Goal: Task Accomplishment & Management: Use online tool/utility

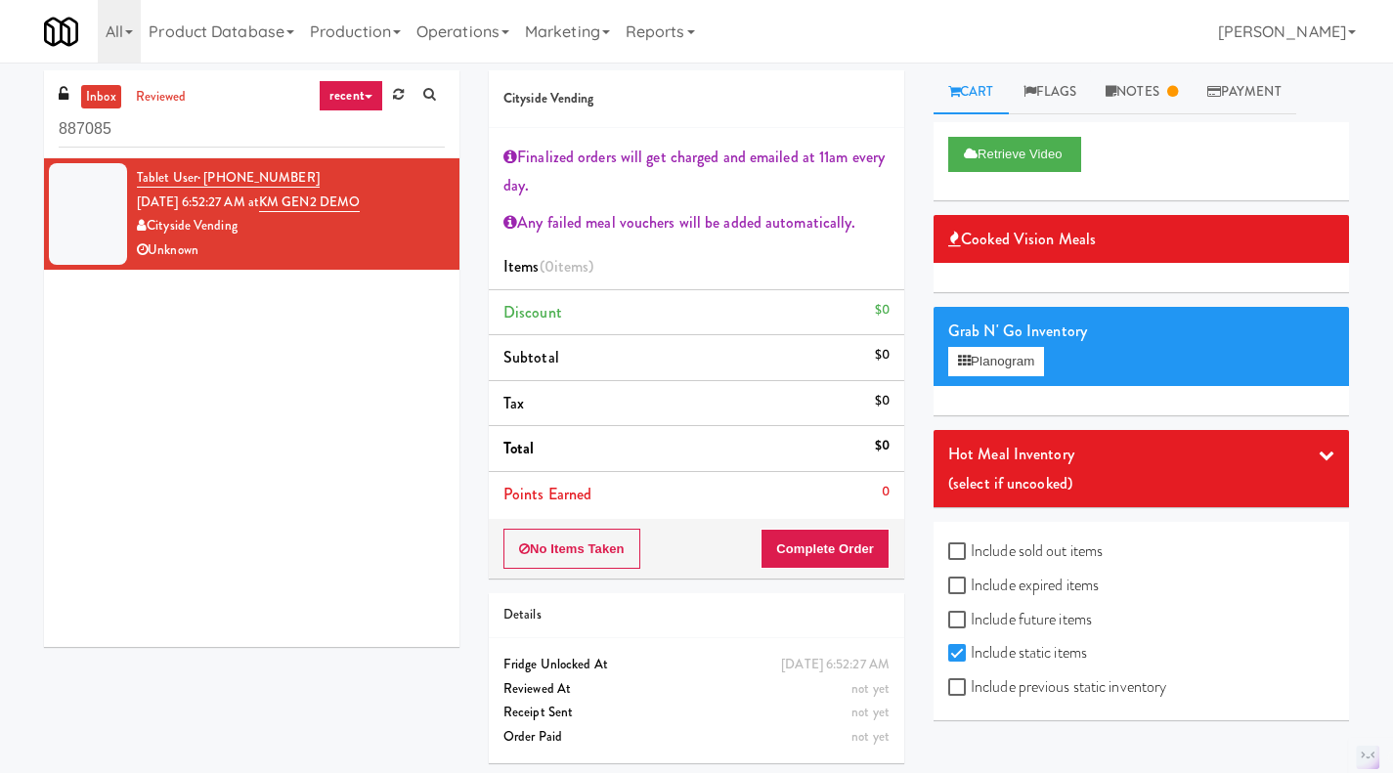
click at [1135, 78] on link "Notes" at bounding box center [1142, 92] width 102 height 44
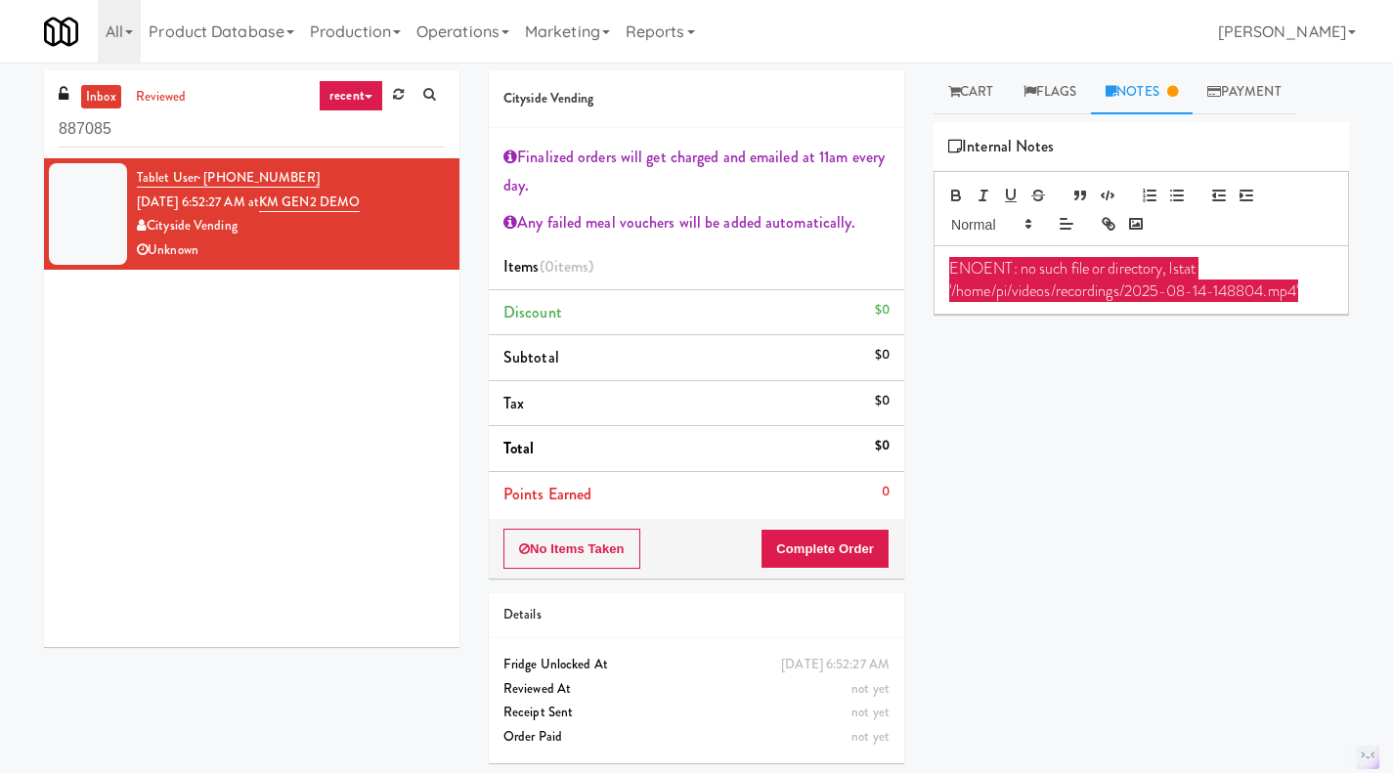
click at [1047, 100] on link "Flags" at bounding box center [1050, 92] width 83 height 44
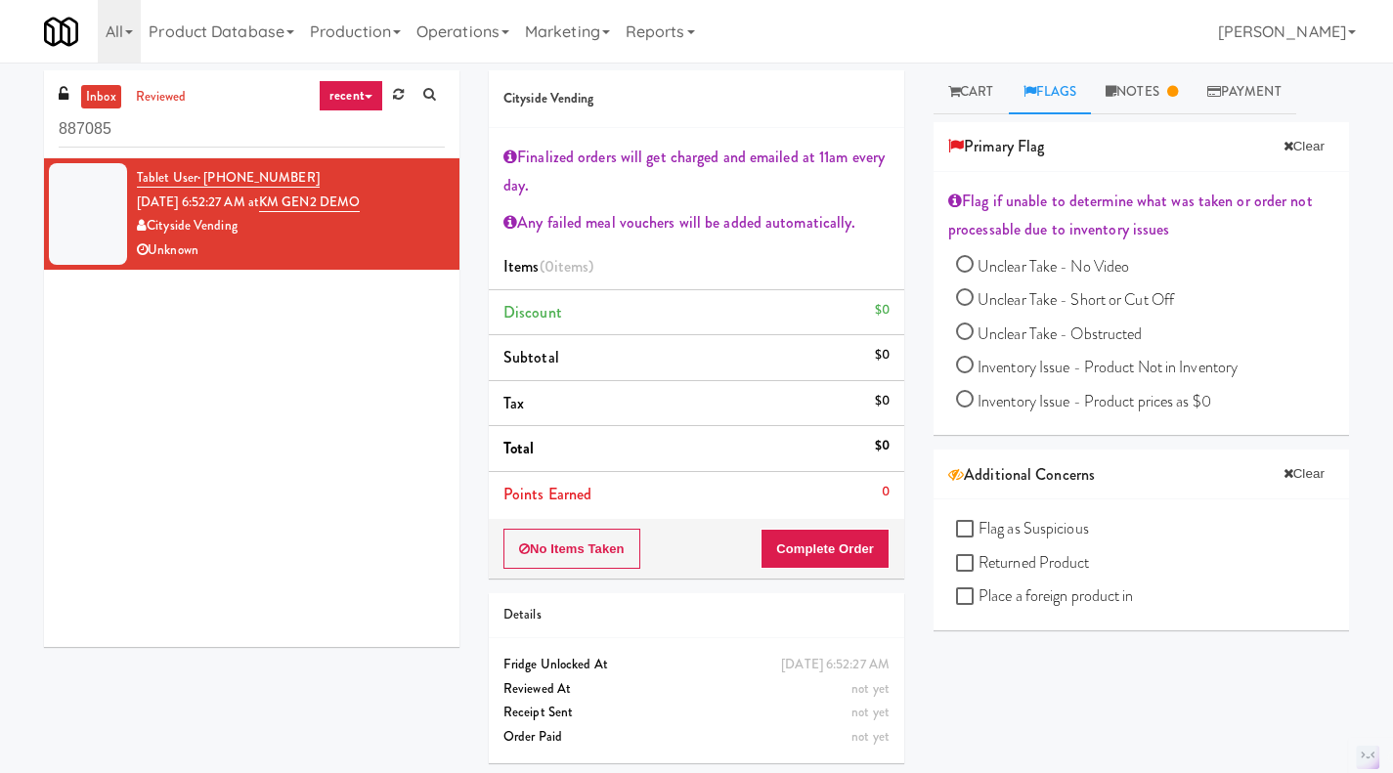
click at [1245, 95] on link "Payment" at bounding box center [1244, 92] width 104 height 44
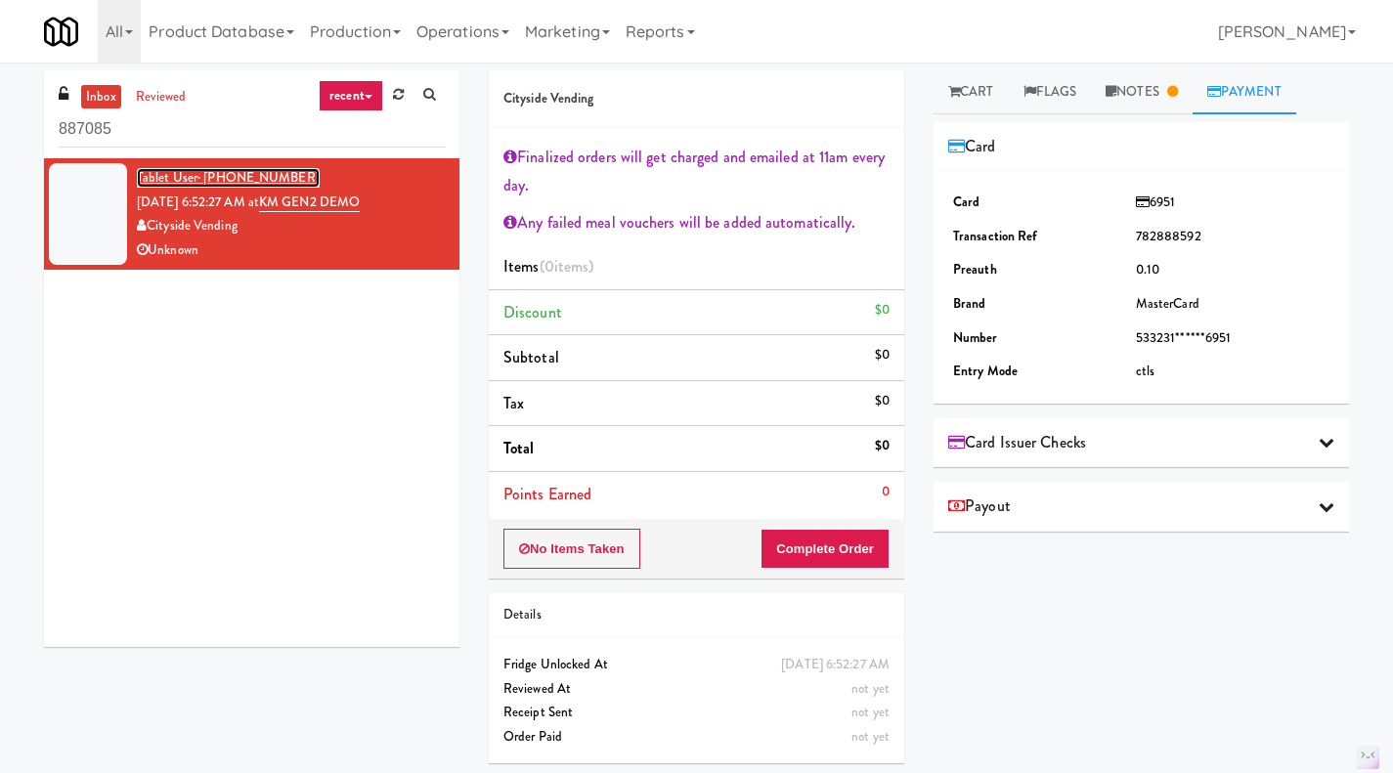
click at [159, 188] on link "Tablet User · (647) 787-1226" at bounding box center [228, 178] width 183 height 20
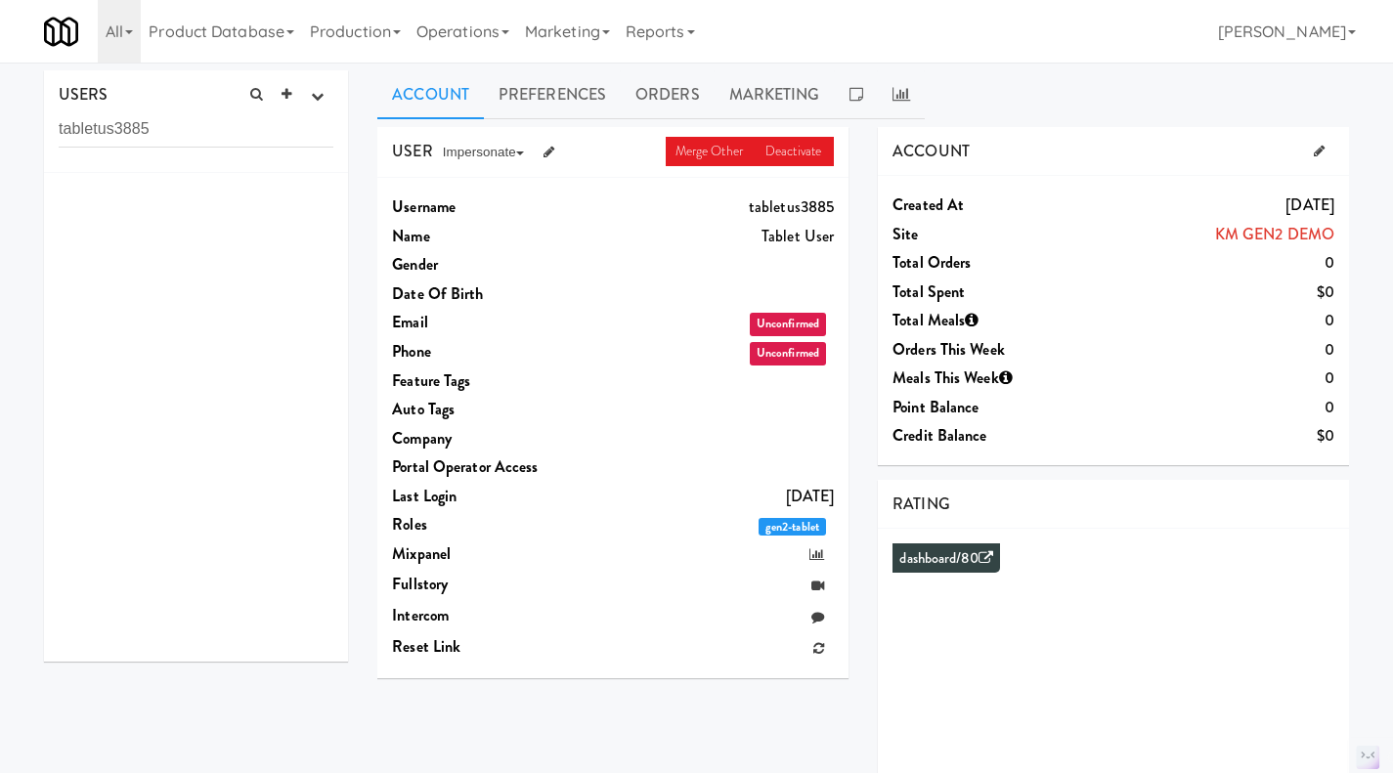
click at [515, 107] on link "Preferences" at bounding box center [552, 94] width 137 height 49
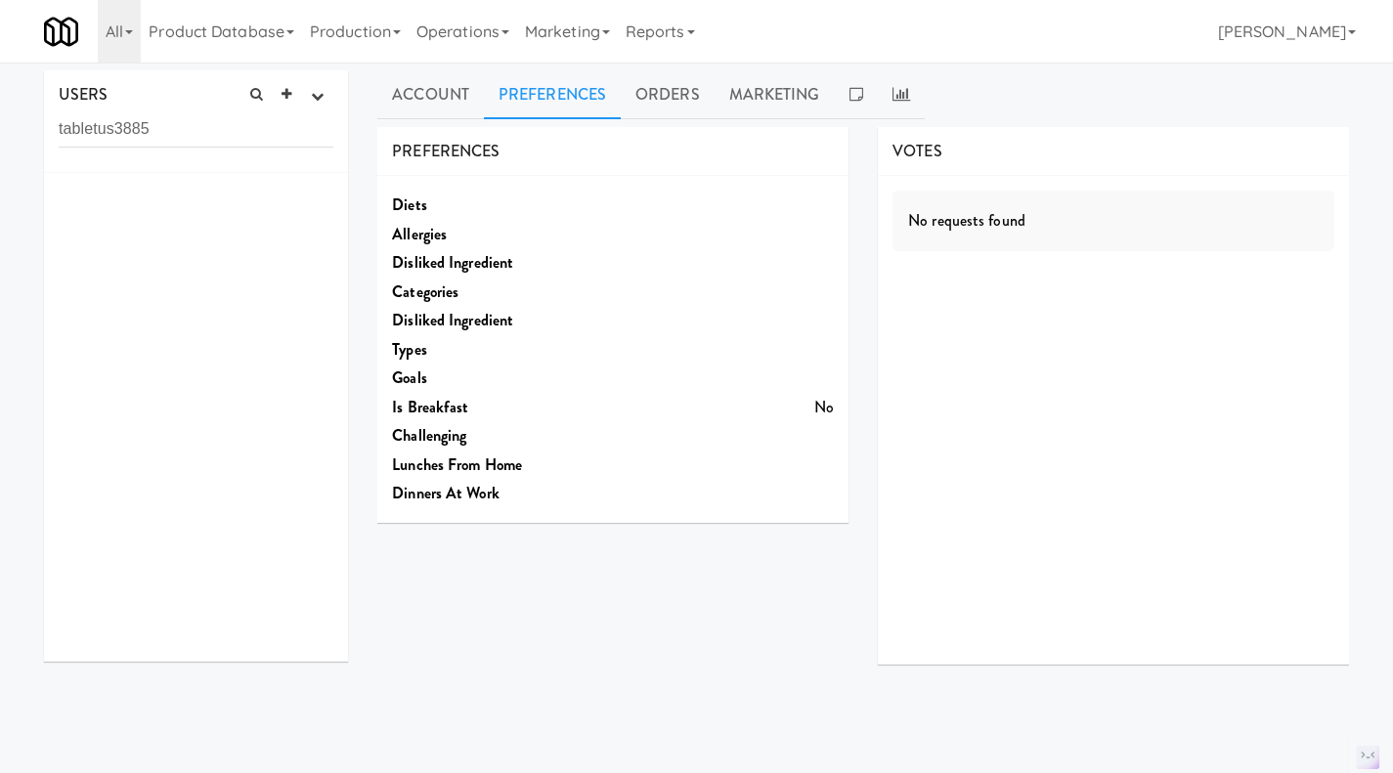
click at [632, 101] on link "Orders" at bounding box center [668, 94] width 94 height 49
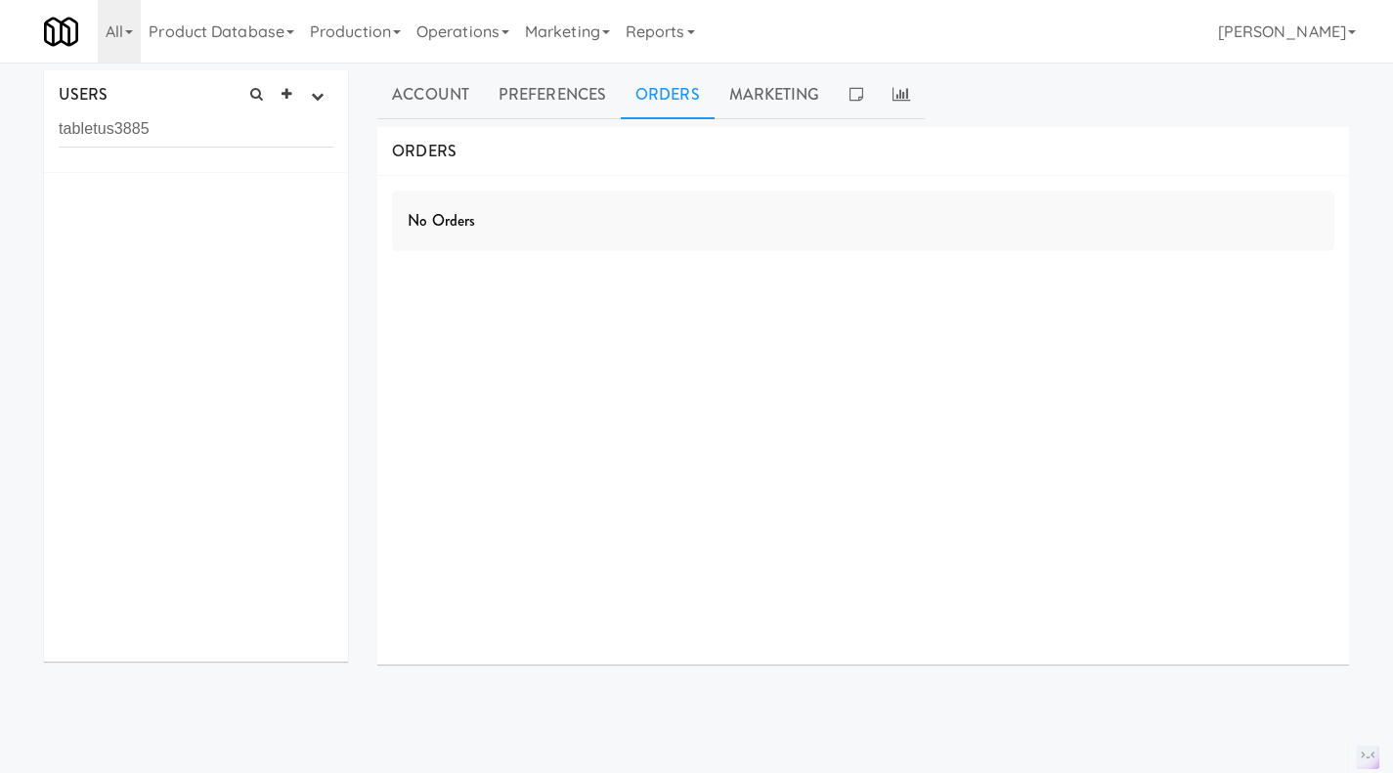
click at [776, 109] on link "Marketing" at bounding box center [774, 94] width 120 height 49
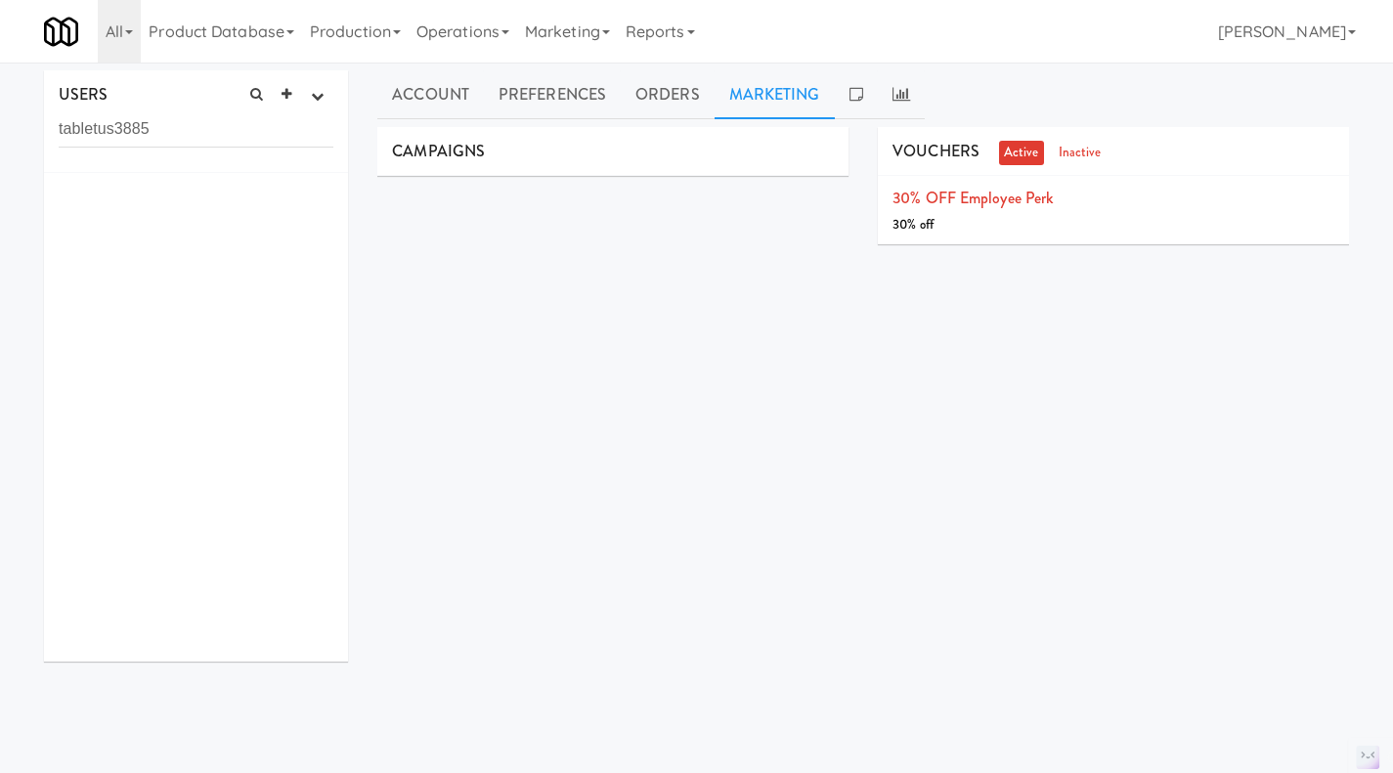
click at [847, 101] on link at bounding box center [856, 94] width 43 height 49
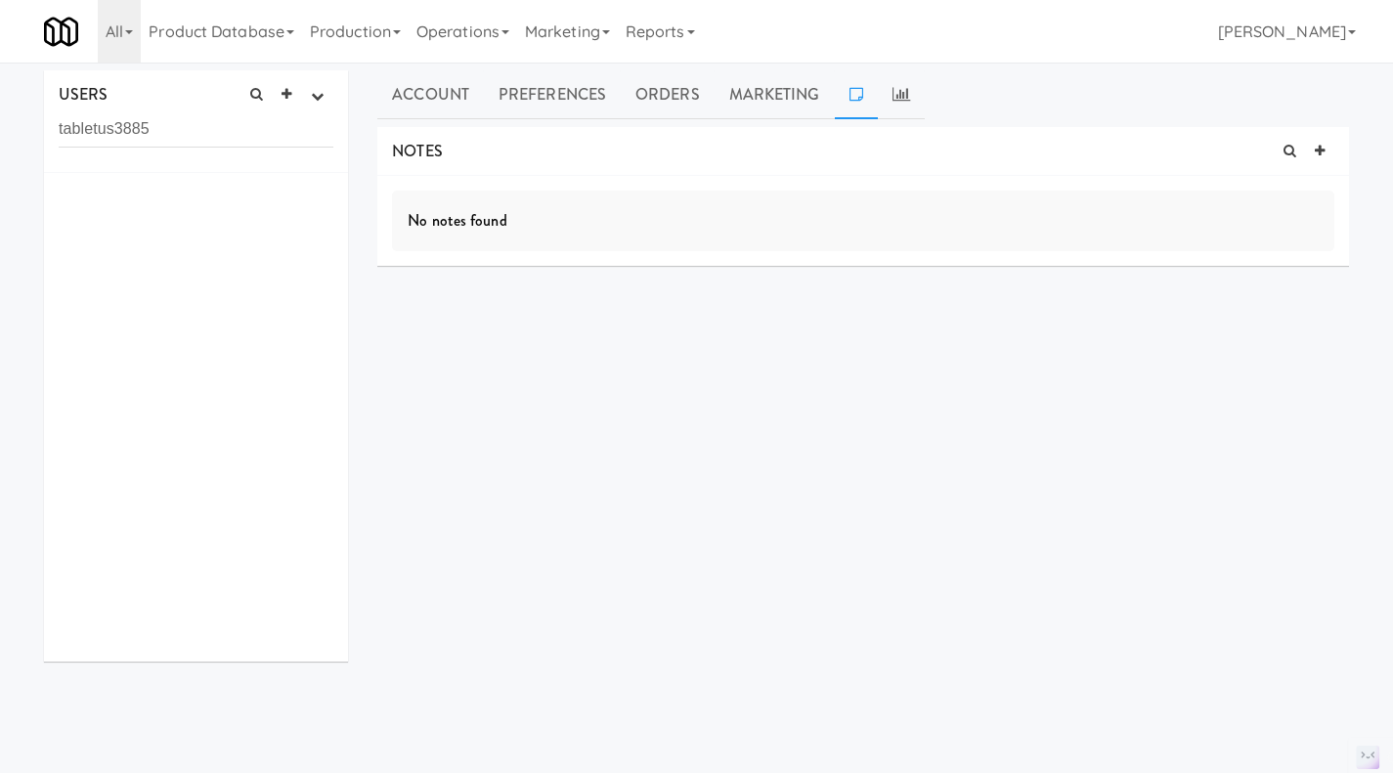
click at [901, 97] on icon at bounding box center [901, 94] width 18 height 16
click at [462, 88] on link "Account" at bounding box center [430, 94] width 107 height 49
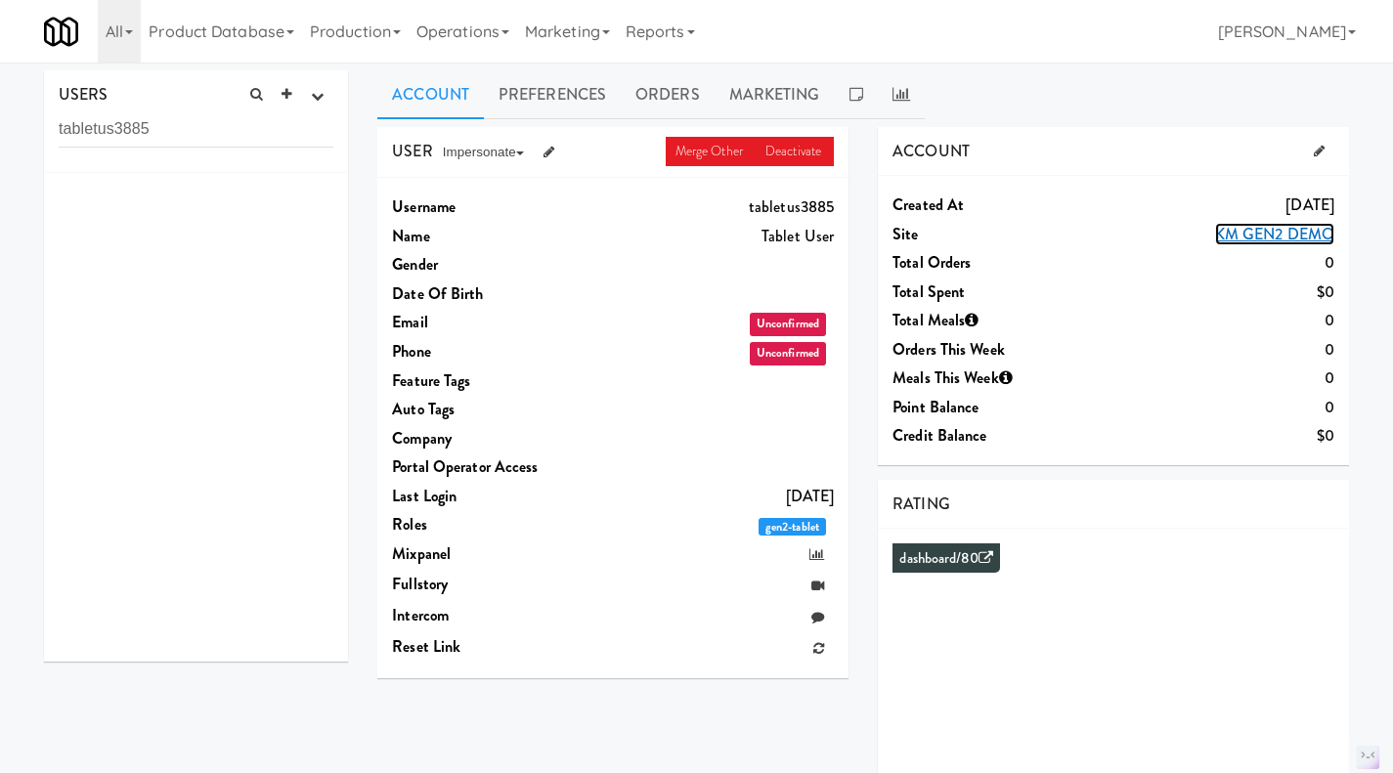
click at [1269, 233] on link "KM GEN2 DEMO" at bounding box center [1274, 234] width 119 height 22
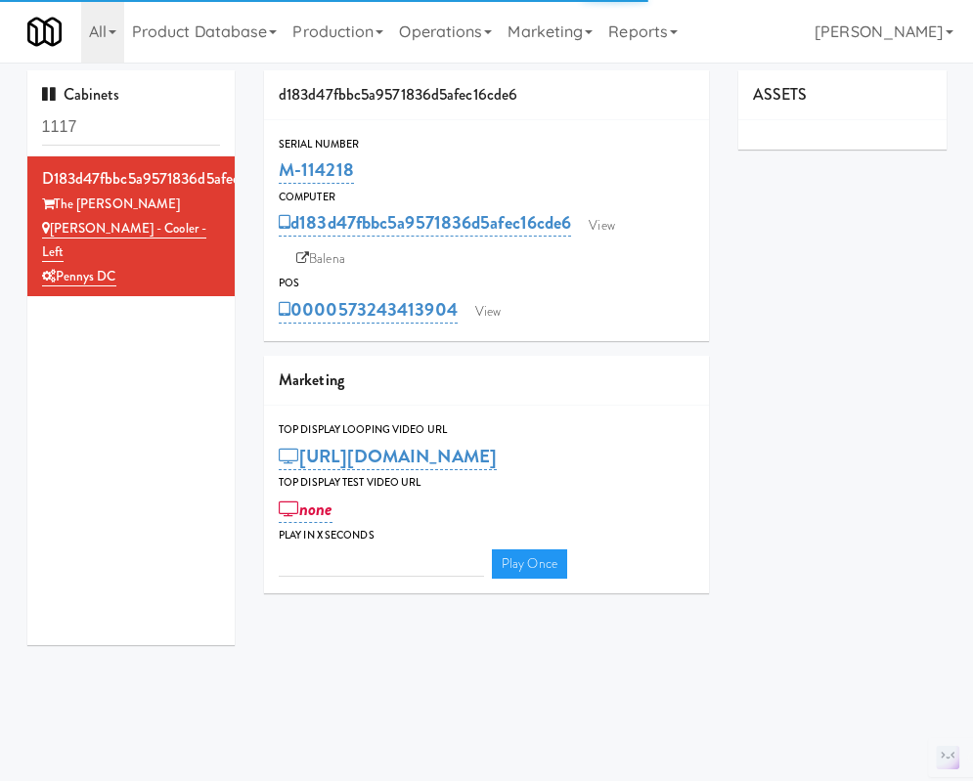
type input "3"
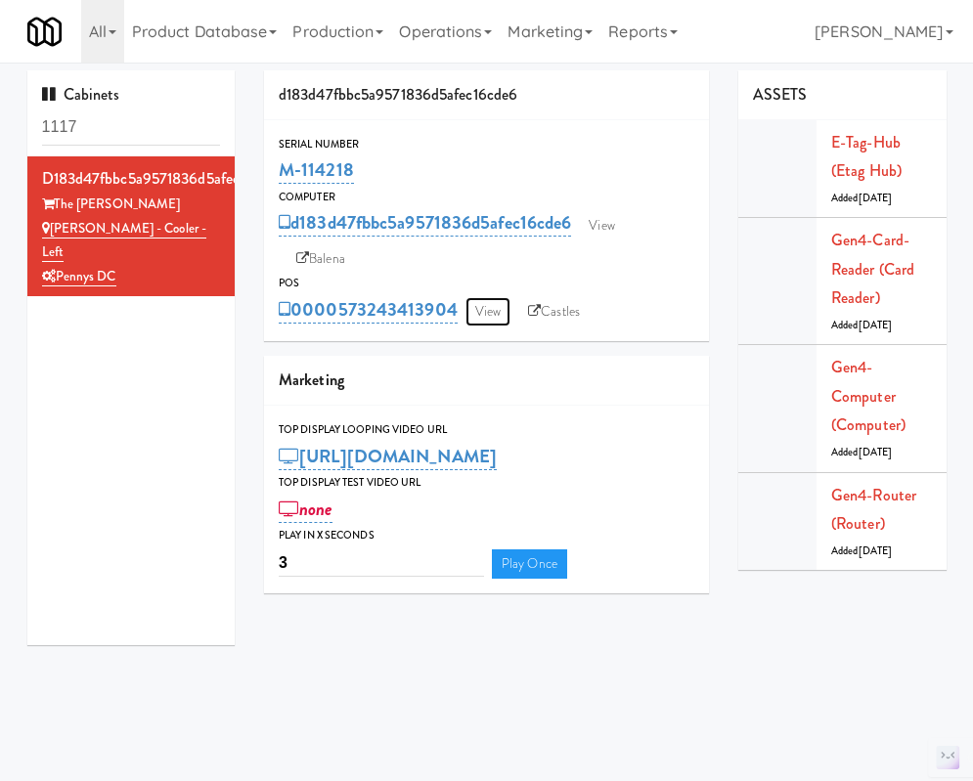
click at [474, 318] on link "View" at bounding box center [487, 311] width 45 height 29
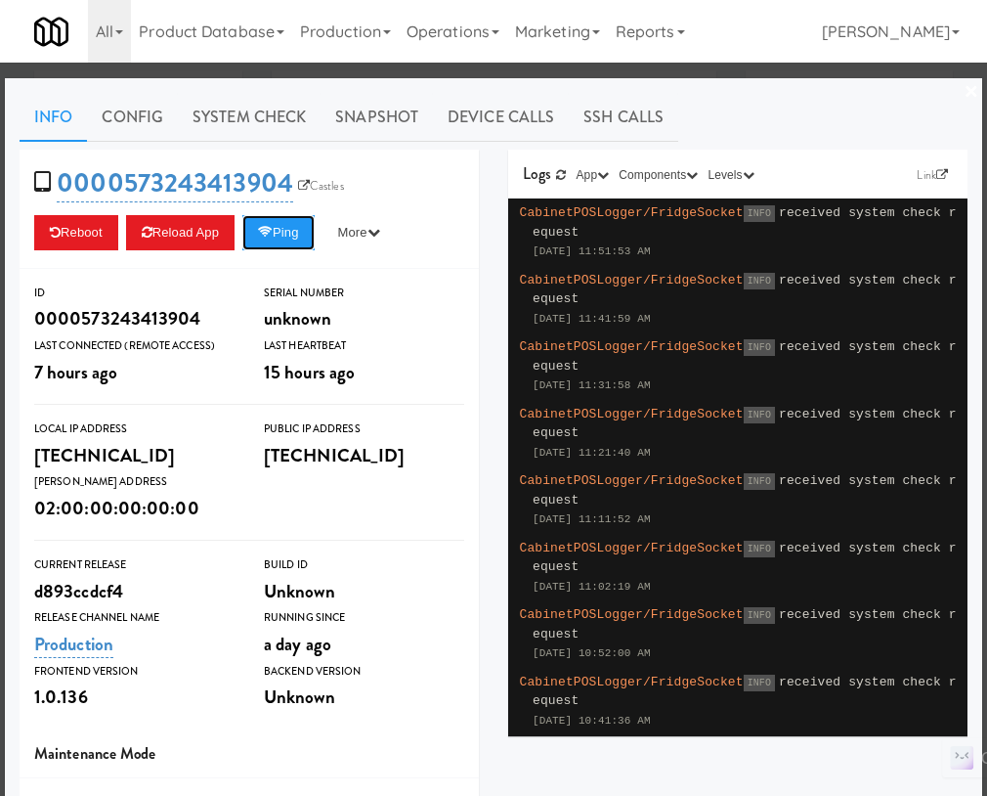
click at [308, 230] on button "Ping" at bounding box center [278, 232] width 72 height 35
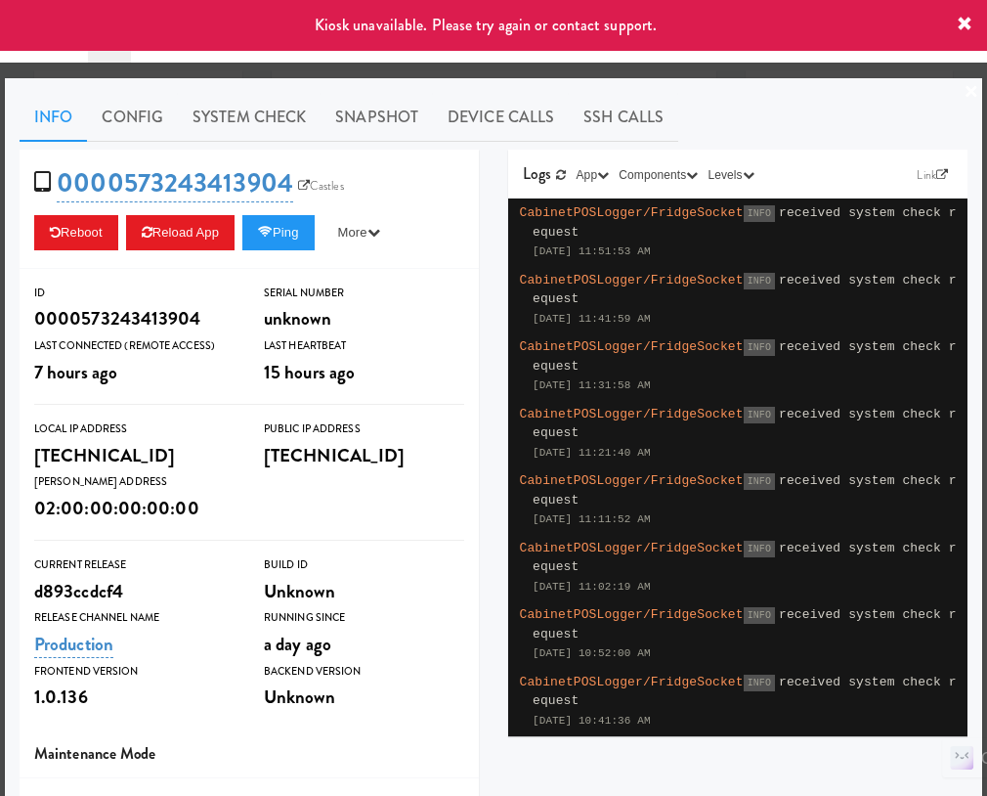
click at [671, 69] on div at bounding box center [493, 398] width 987 height 796
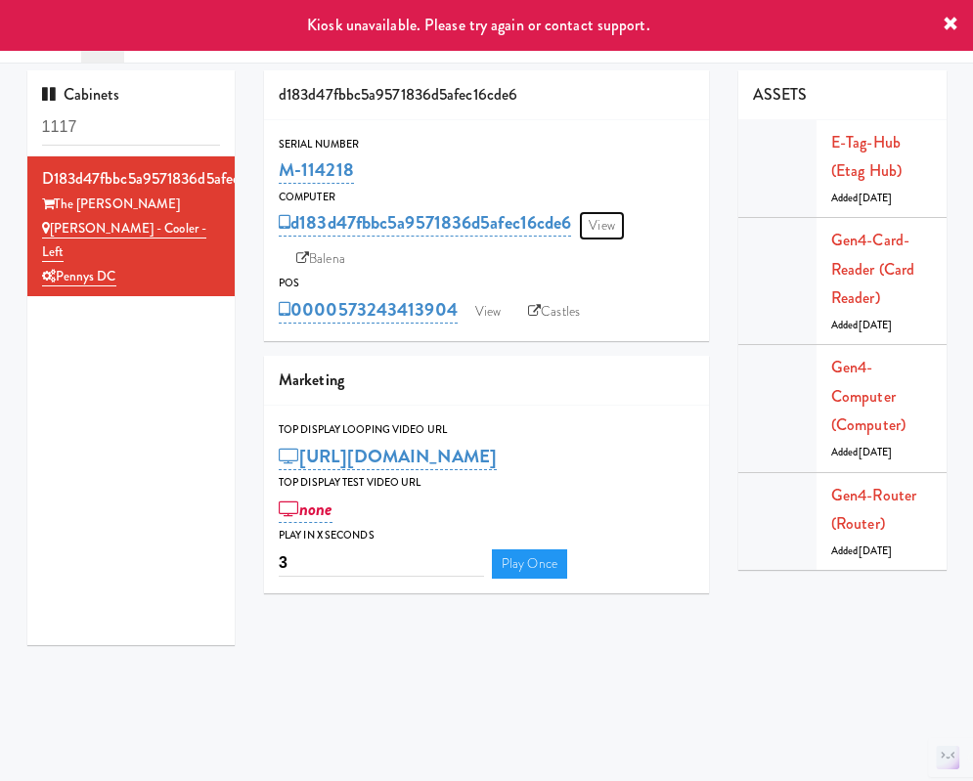
click at [611, 228] on link "View" at bounding box center [601, 225] width 45 height 29
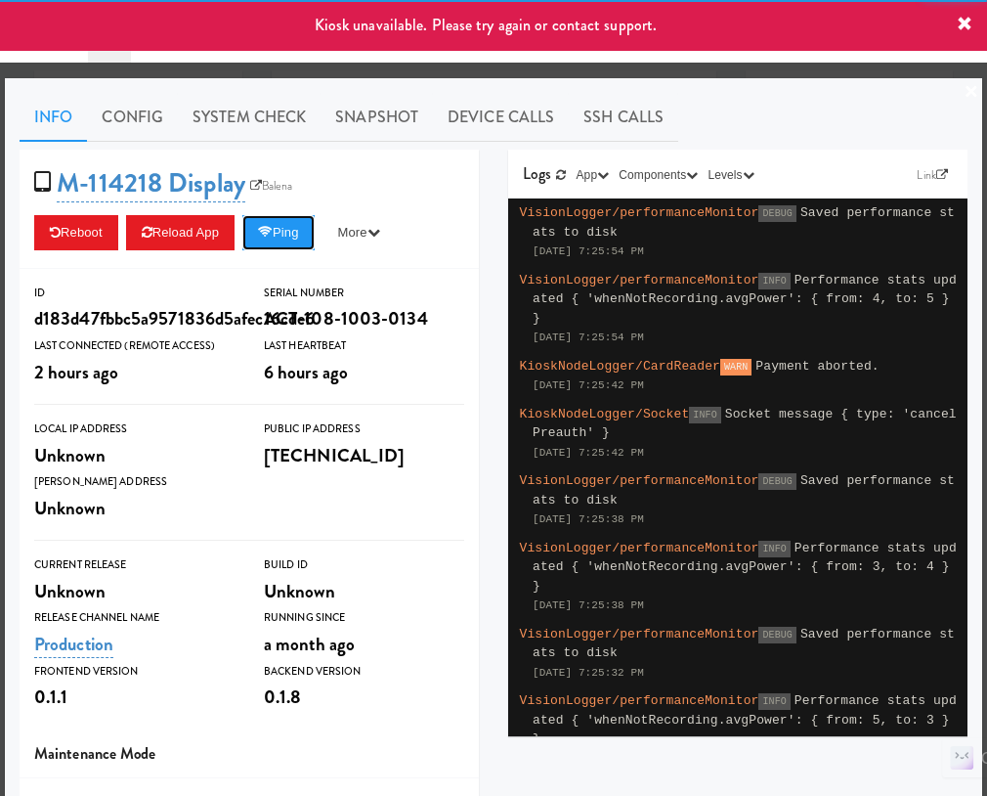
click at [304, 234] on button "Ping" at bounding box center [278, 232] width 72 height 35
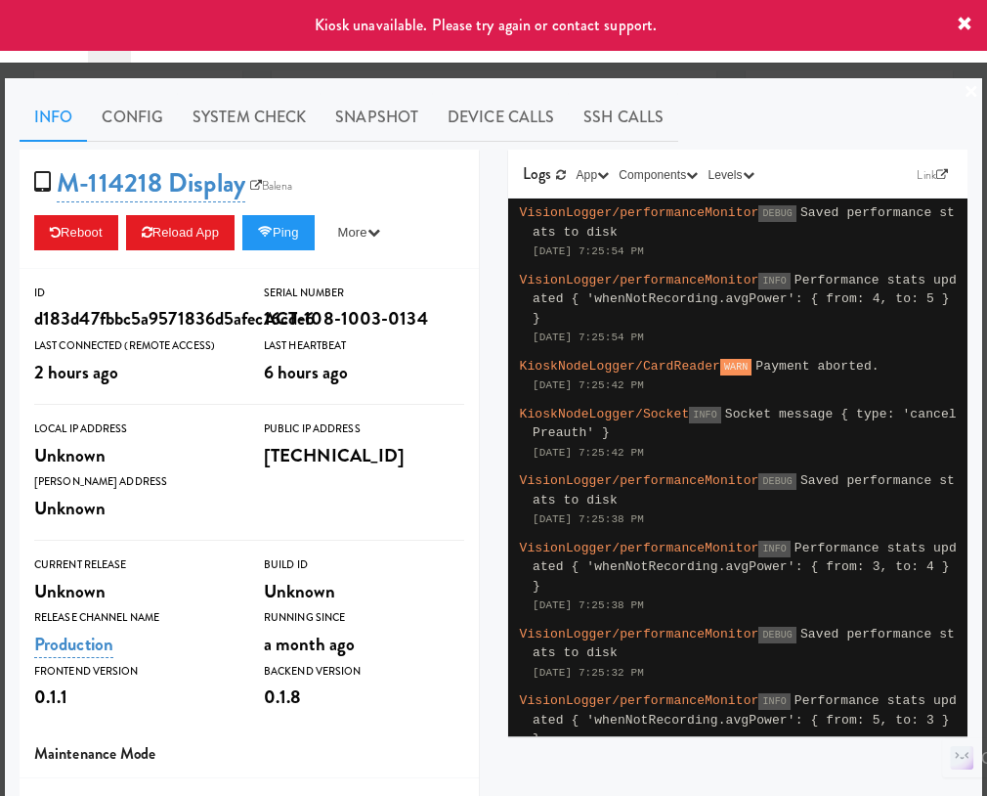
click at [664, 73] on div at bounding box center [493, 398] width 987 height 796
